Goal: Check status: Check status

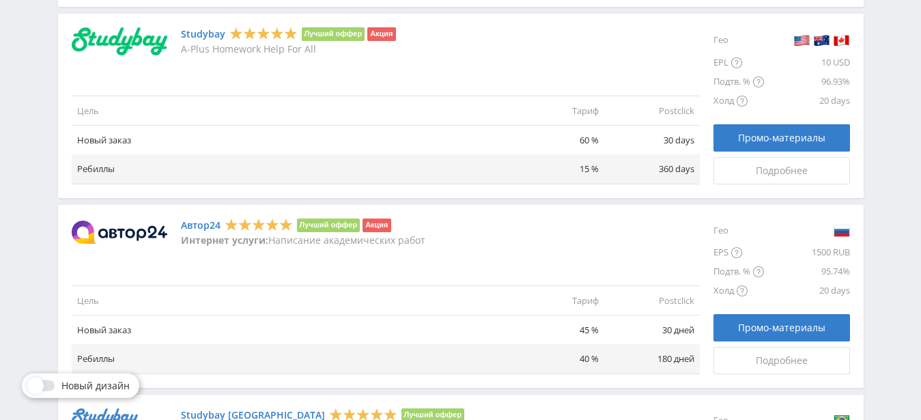
scroll to position [1140, 0]
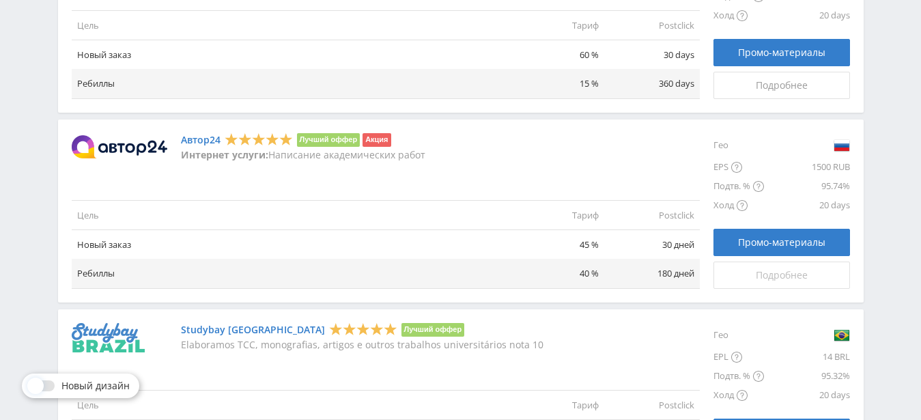
click at [762, 282] on link "Подробнее" at bounding box center [782, 275] width 137 height 27
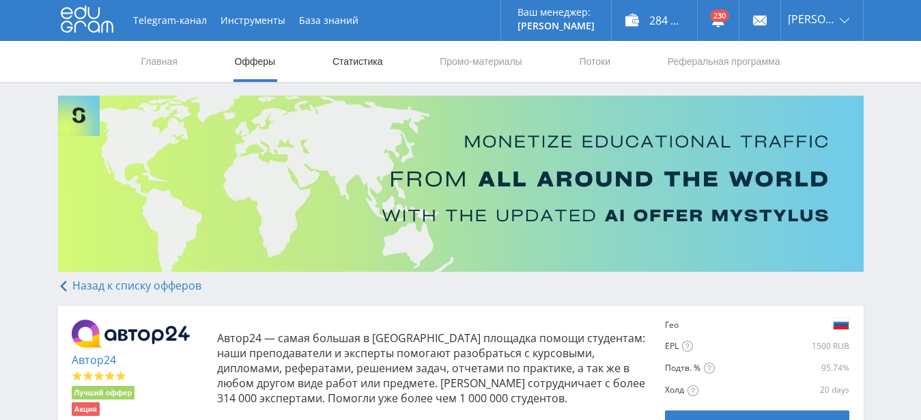
click at [363, 68] on link "Статистика" at bounding box center [357, 61] width 53 height 41
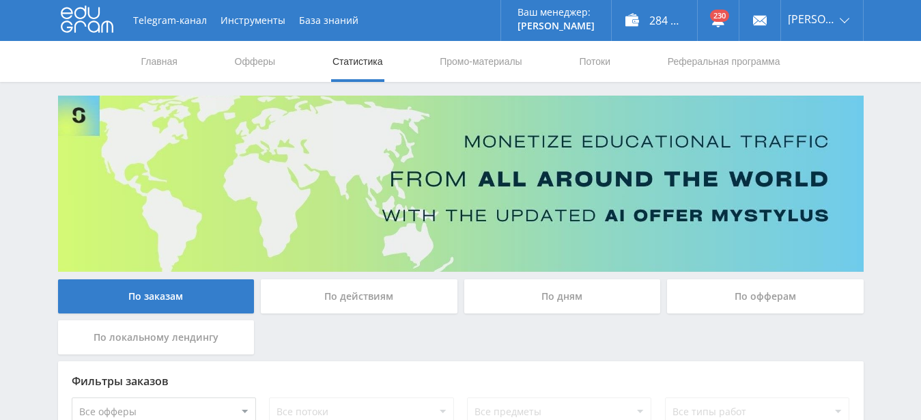
click at [828, 300] on div "По офферам" at bounding box center [765, 296] width 197 height 34
click at [0, 0] on input "По офферам" at bounding box center [0, 0] width 0 height 0
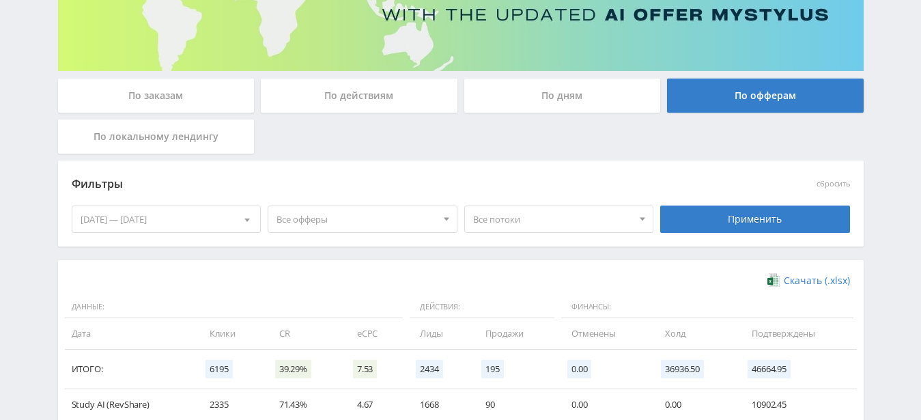
scroll to position [352, 0]
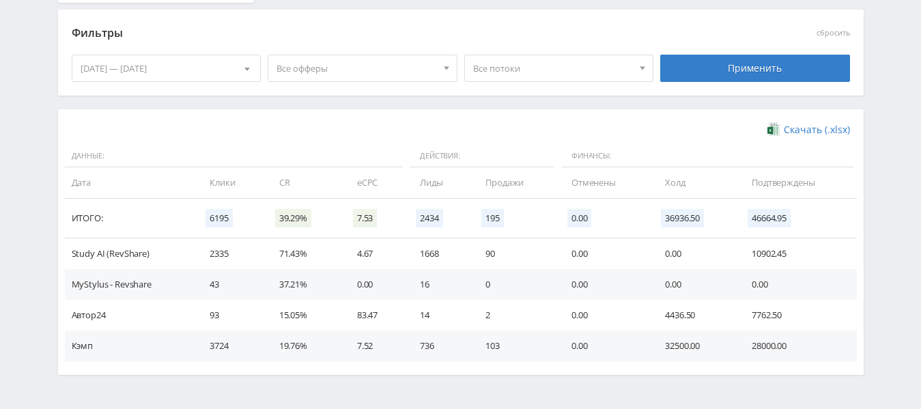
click at [197, 70] on div "27.09.2025 — 03.10.2025" at bounding box center [166, 68] width 188 height 26
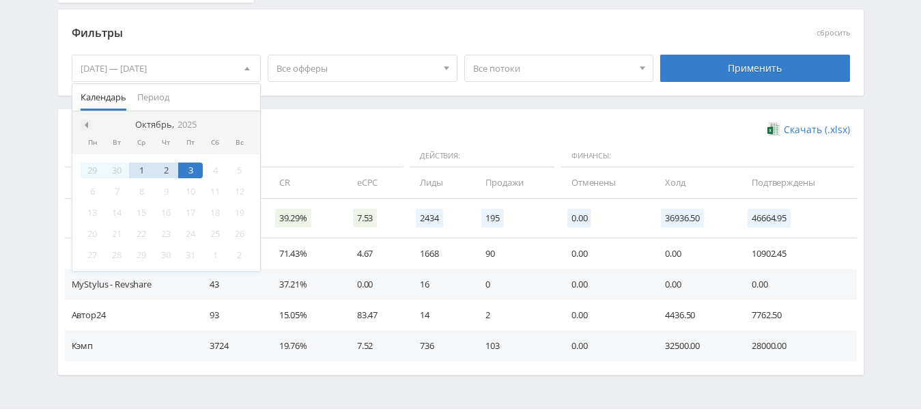
click at [84, 119] on div at bounding box center [86, 124] width 11 height 11
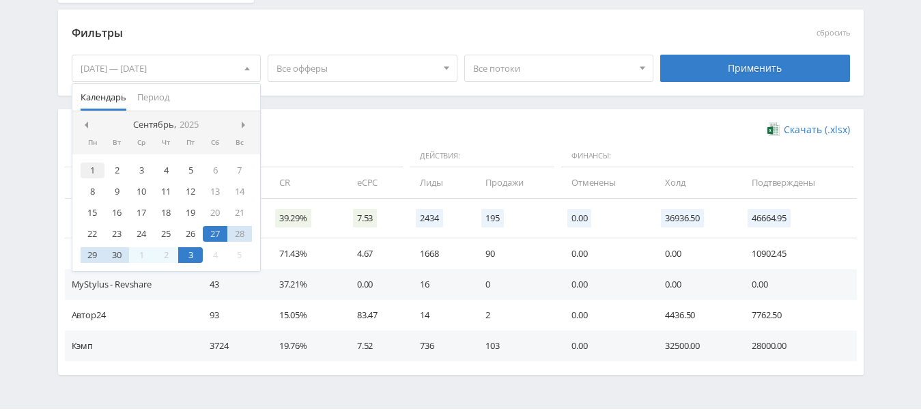
click at [93, 174] on div "1" at bounding box center [93, 171] width 25 height 16
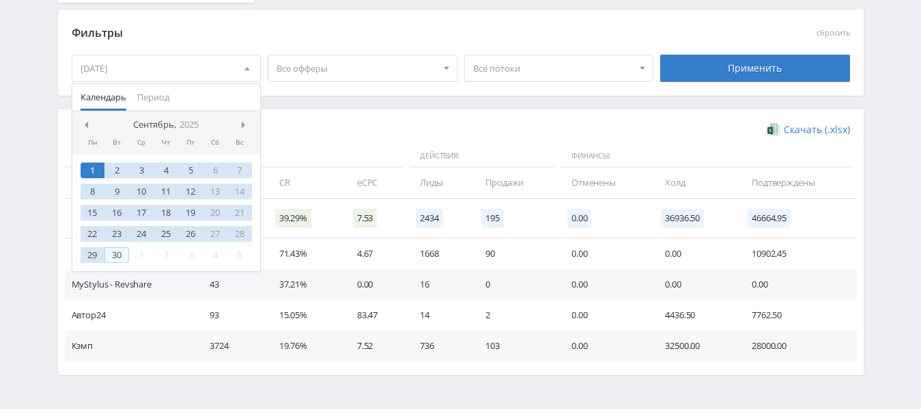
click at [122, 260] on div "30" at bounding box center [116, 255] width 25 height 16
click at [86, 127] on span at bounding box center [84, 125] width 7 height 7
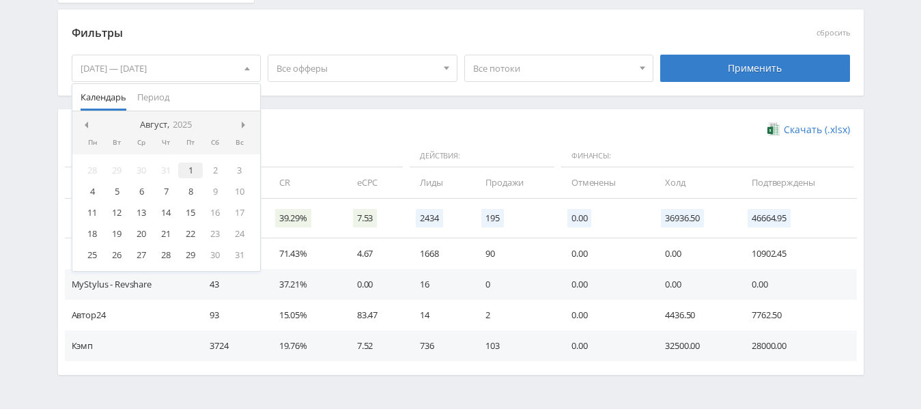
click at [193, 171] on div "1" at bounding box center [190, 171] width 25 height 16
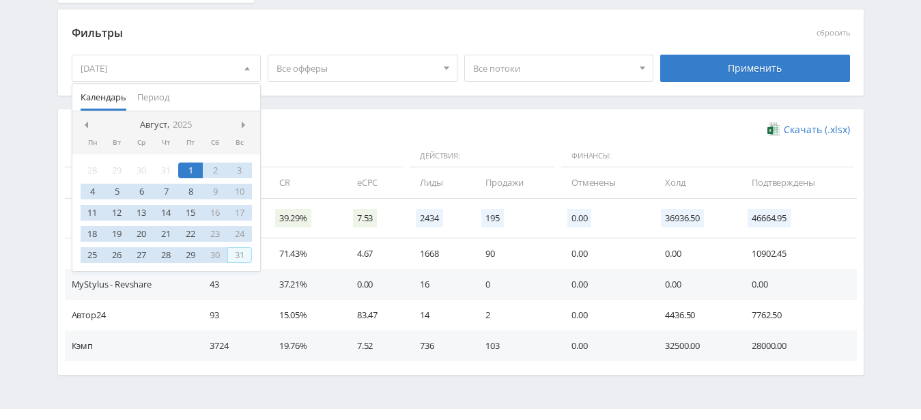
click at [239, 255] on div "31" at bounding box center [239, 255] width 25 height 16
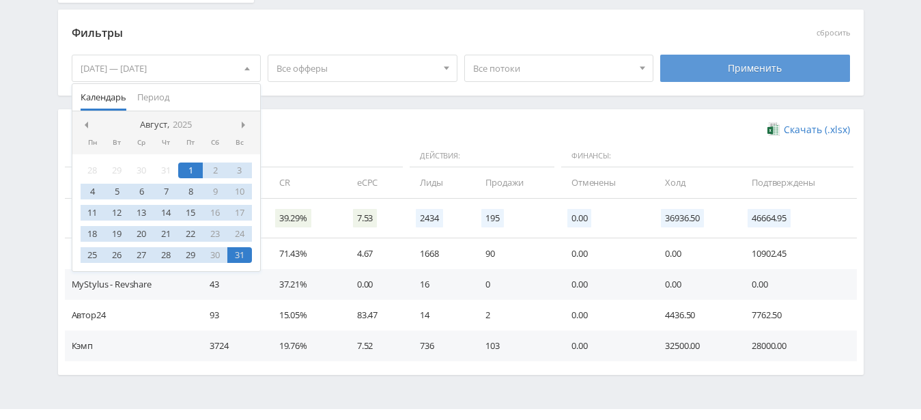
click at [750, 74] on div "Применить" at bounding box center [755, 68] width 190 height 27
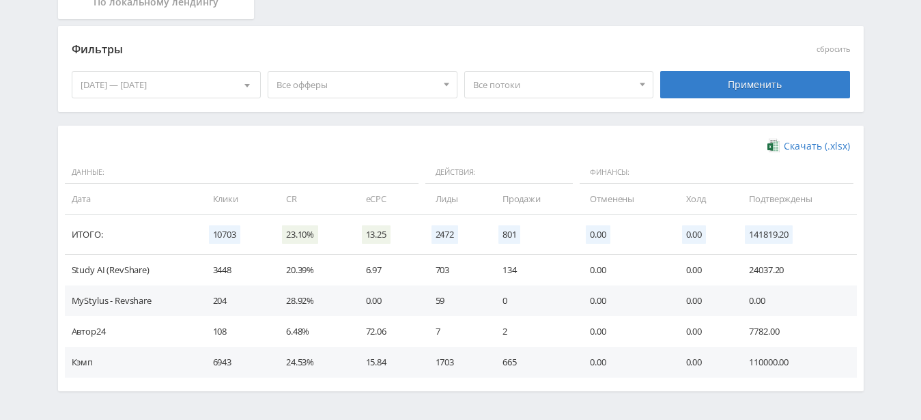
scroll to position [382, 0]
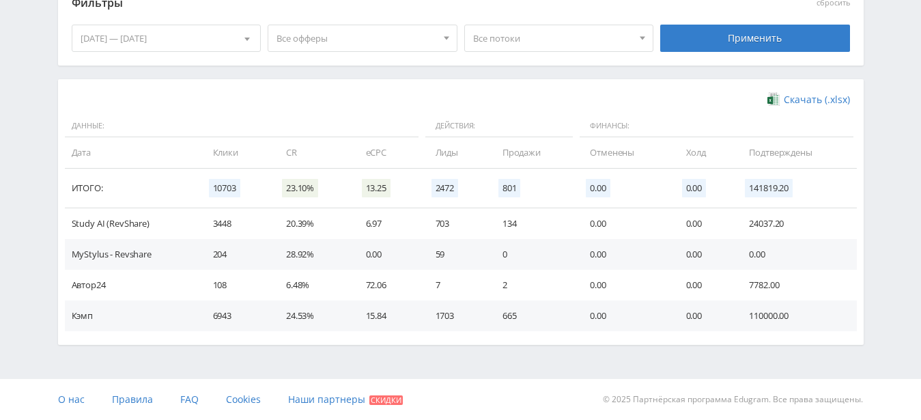
click at [172, 40] on div "01.08.2025 — 31.08.2025" at bounding box center [166, 38] width 188 height 26
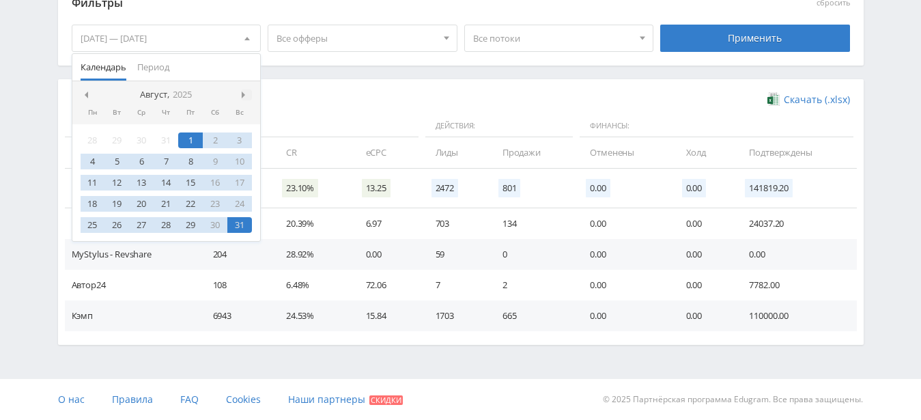
click at [245, 97] on span at bounding box center [245, 94] width 7 height 7
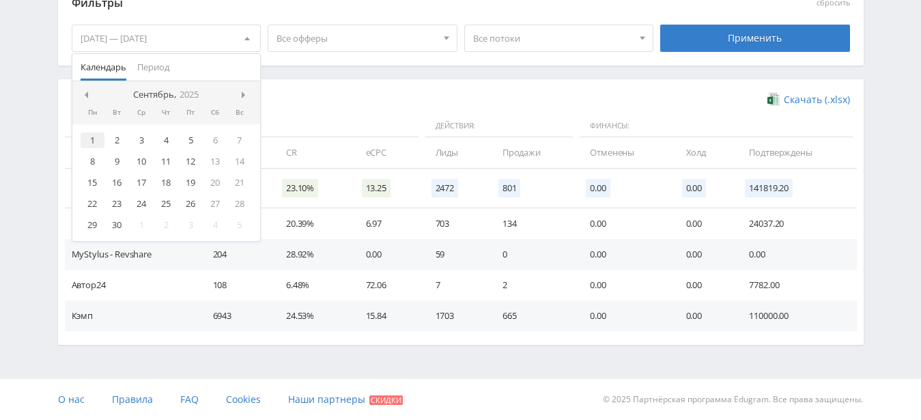
click at [96, 142] on div "1" at bounding box center [93, 140] width 25 height 16
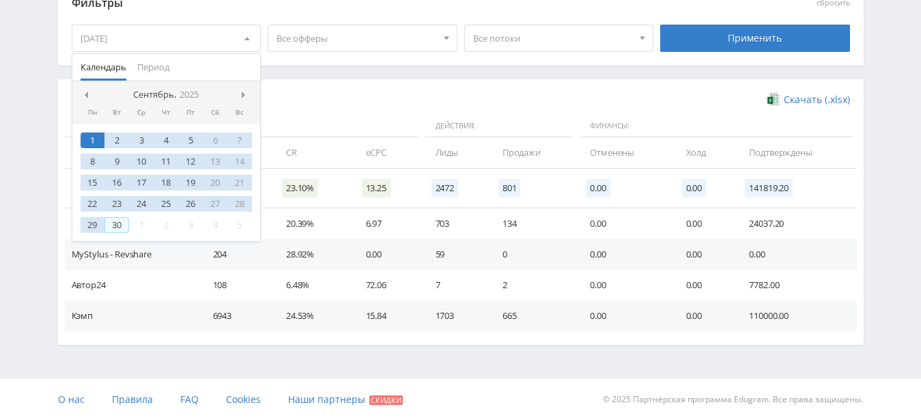
click at [117, 227] on div "30" at bounding box center [116, 225] width 25 height 16
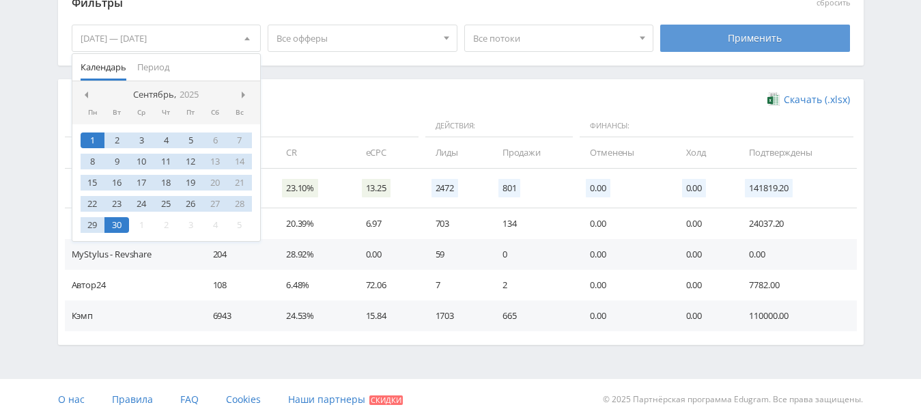
click at [714, 30] on div "Применить" at bounding box center [755, 38] width 190 height 27
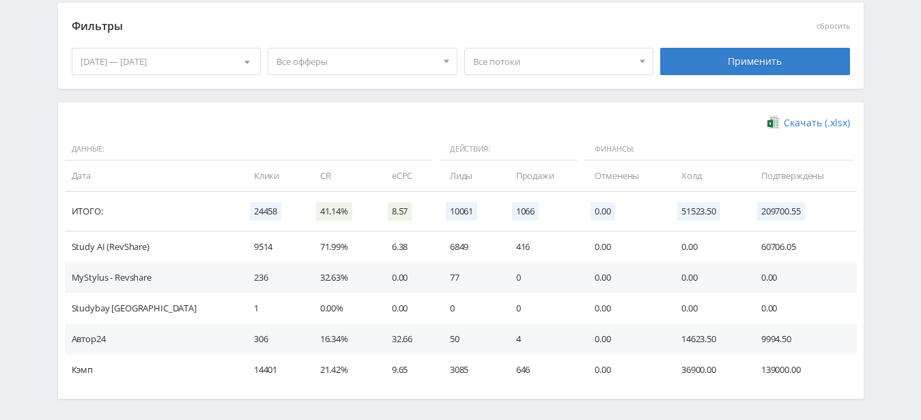
scroll to position [412, 0]
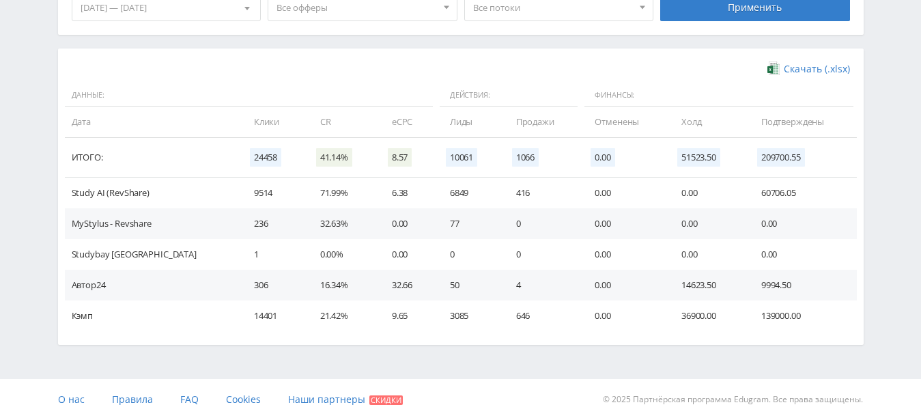
click at [769, 283] on td "9994.50" at bounding box center [802, 285] width 109 height 31
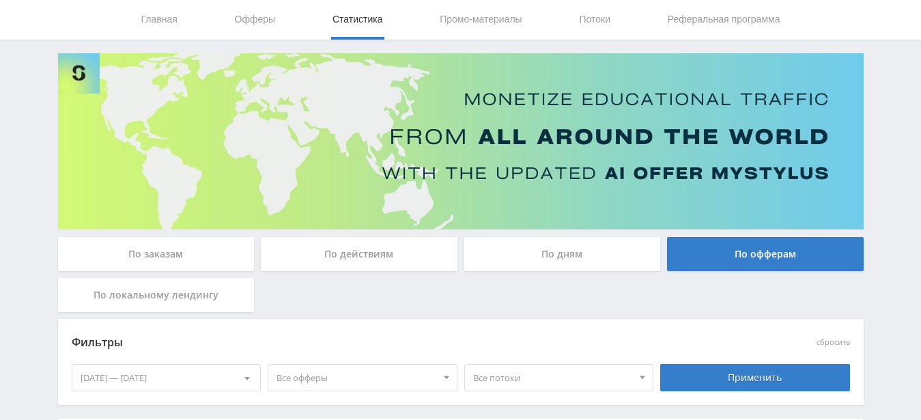
scroll to position [0, 0]
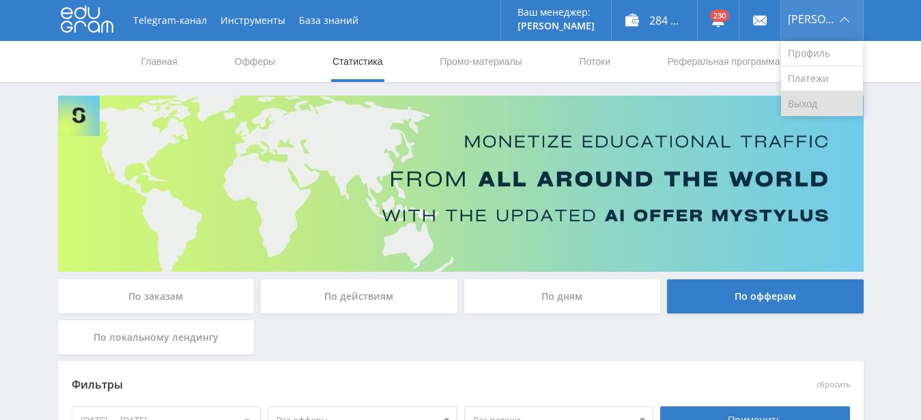
click at [821, 99] on link "Выход" at bounding box center [822, 103] width 82 height 25
